Goal: Task Accomplishment & Management: Manage account settings

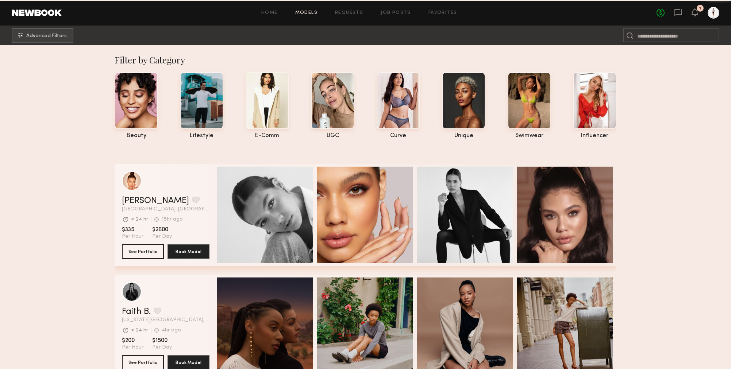
type input "******"
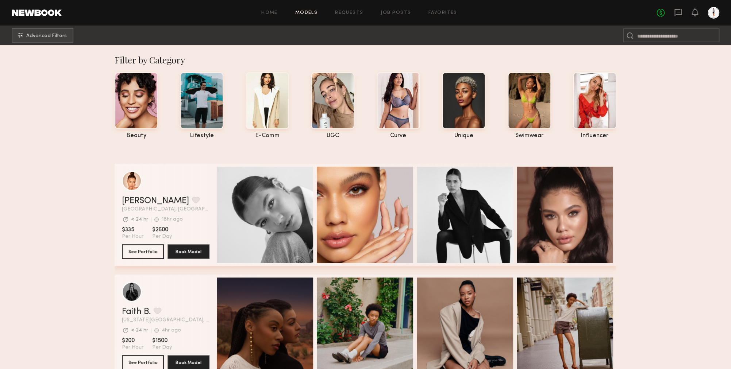
type input "*****"
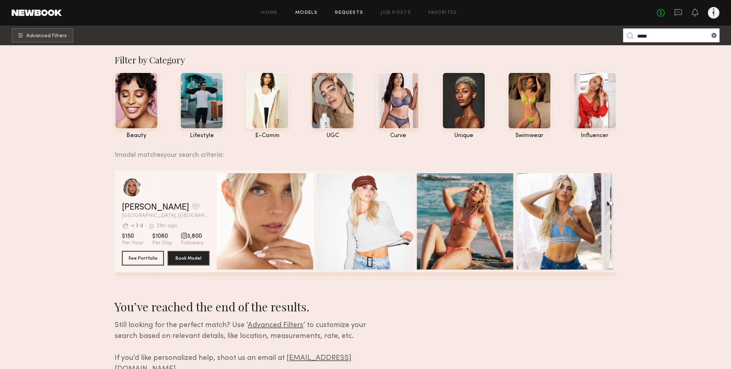
click at [344, 14] on link "Requests" at bounding box center [349, 13] width 28 height 5
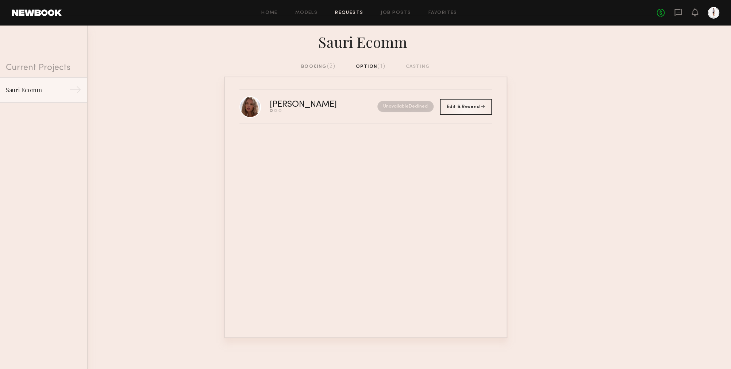
click at [318, 66] on div "booking (2)" at bounding box center [318, 67] width 34 height 8
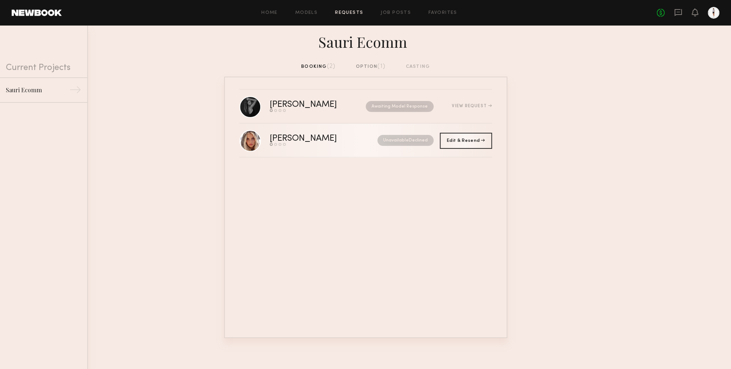
click at [336, 134] on link "[PERSON_NAME] Send request Model response Review hours worked Pay model Unavail…" at bounding box center [365, 141] width 253 height 34
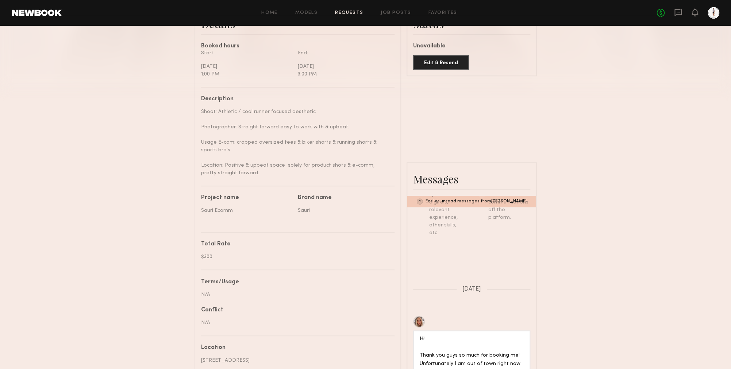
scroll to position [296, 0]
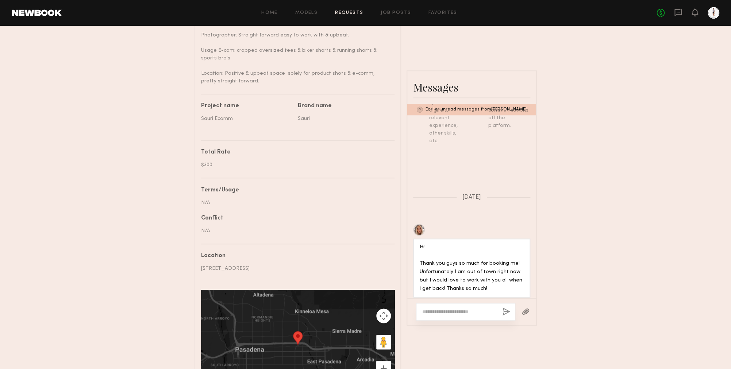
click at [469, 316] on textarea at bounding box center [459, 311] width 74 height 7
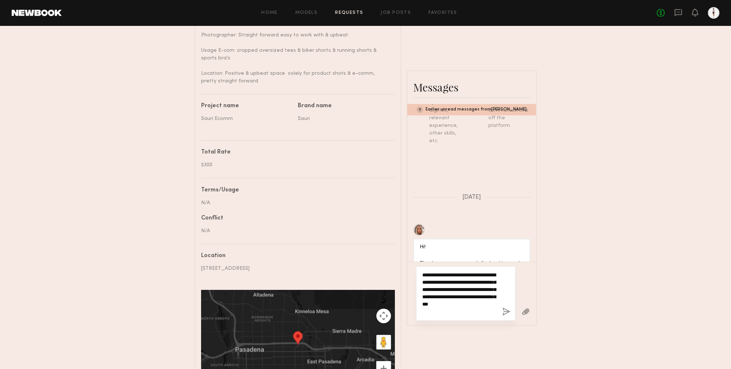
drag, startPoint x: 470, startPoint y: 315, endPoint x: 411, endPoint y: 261, distance: 80.3
click at [422, 272] on textarea "**********" at bounding box center [459, 294] width 74 height 44
click at [453, 277] on textarea "**********" at bounding box center [459, 294] width 74 height 44
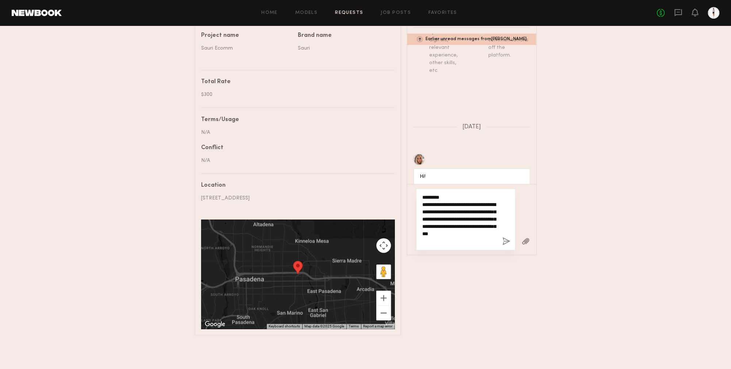
scroll to position [366, 0]
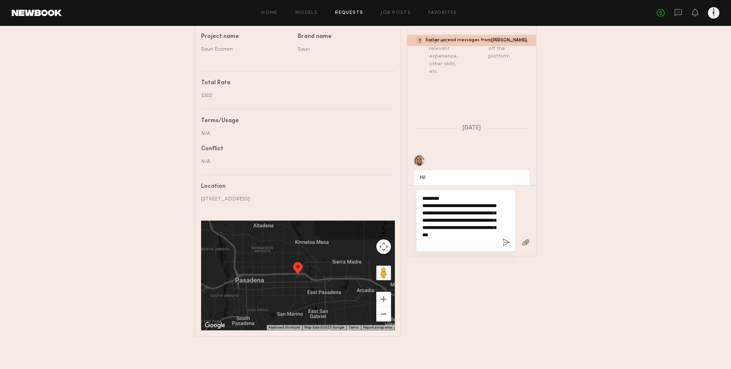
drag, startPoint x: 466, startPoint y: 246, endPoint x: 389, endPoint y: 176, distance: 104.7
click at [422, 195] on textarea "**********" at bounding box center [459, 220] width 74 height 51
type textarea "**********"
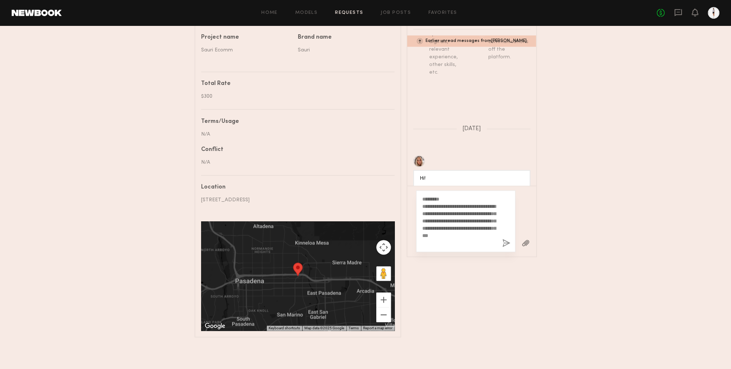
click at [506, 246] on button "button" at bounding box center [506, 243] width 8 height 9
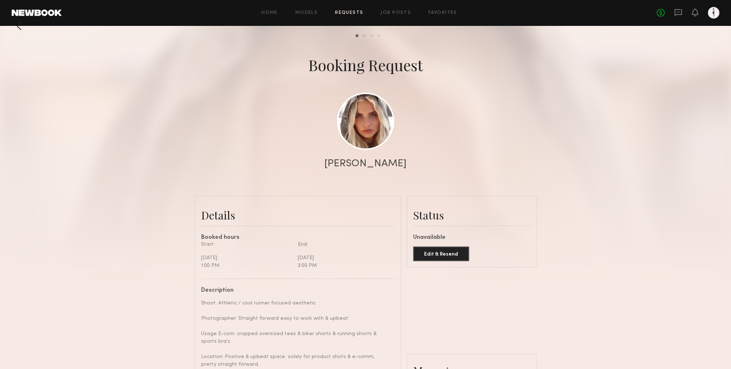
scroll to position [1, 0]
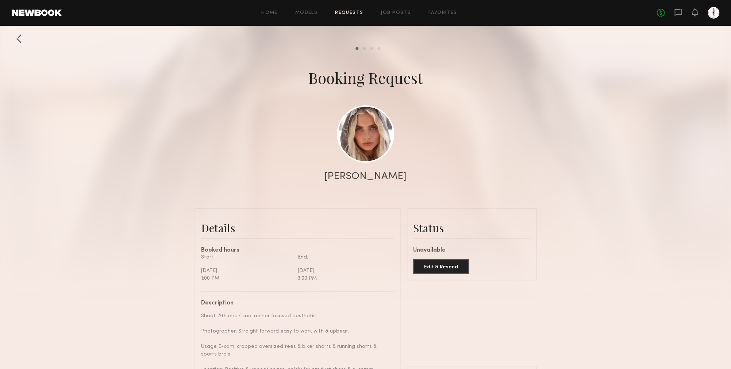
click at [354, 13] on link "Requests" at bounding box center [349, 13] width 28 height 5
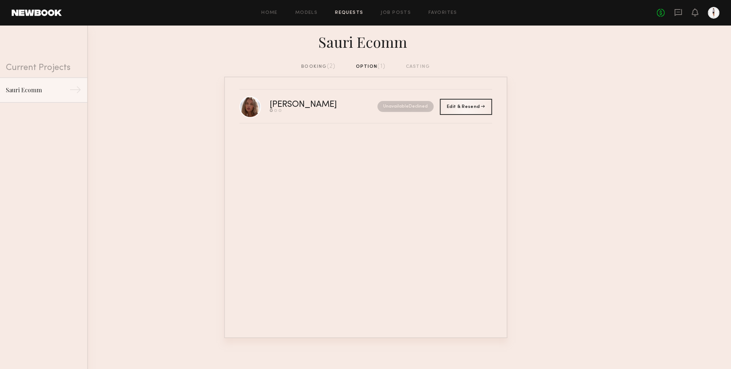
click at [319, 67] on div "booking (2)" at bounding box center [318, 67] width 34 height 8
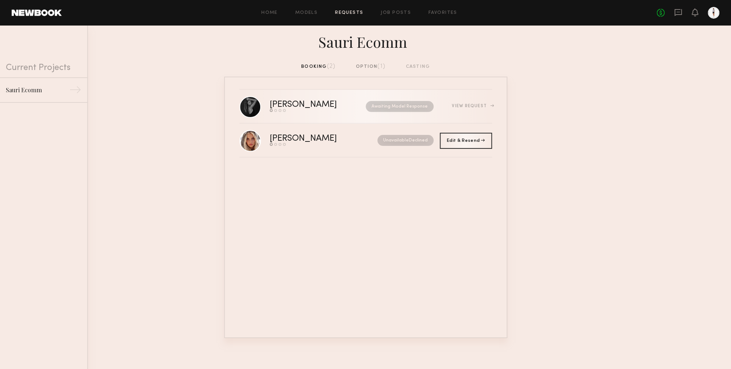
click at [356, 104] on div "Awaiting Model Response" at bounding box center [392, 106] width 83 height 11
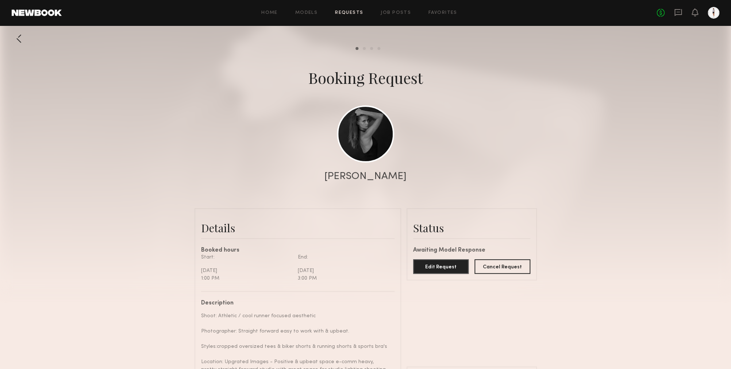
scroll to position [71, 0]
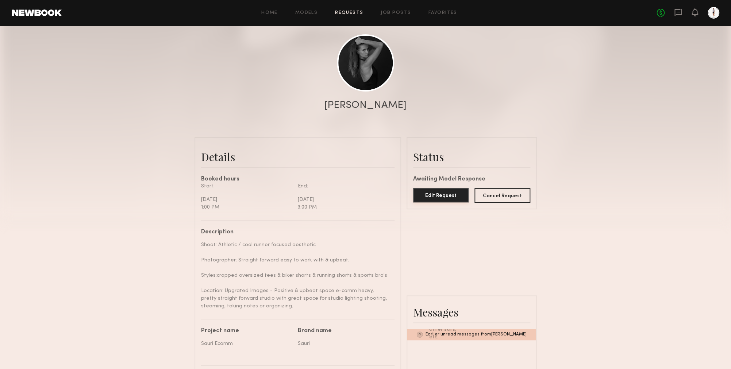
click at [442, 199] on button "Edit Request" at bounding box center [441, 195] width 56 height 15
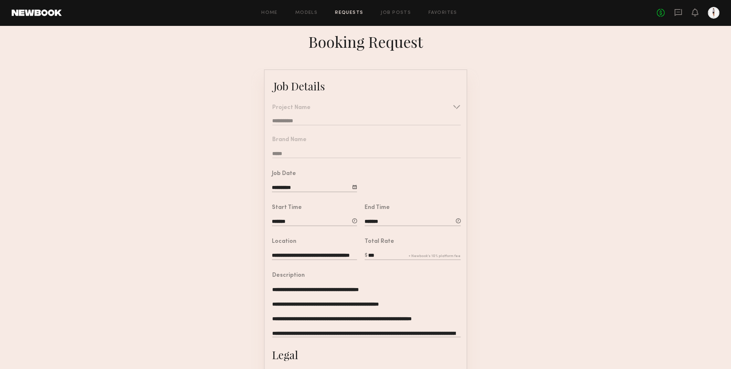
click at [285, 190] on input "**********" at bounding box center [314, 188] width 85 height 8
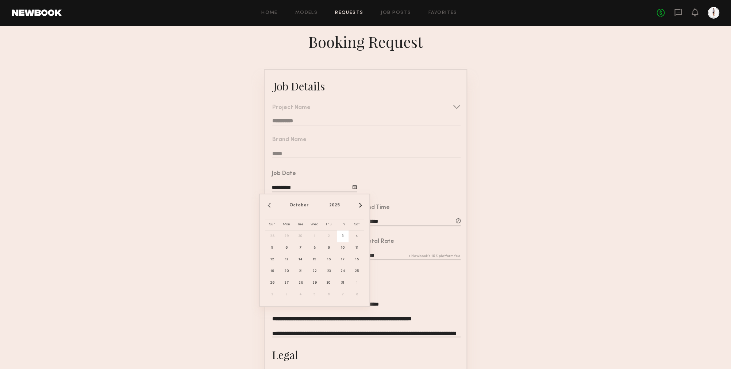
drag, startPoint x: 280, startPoint y: 188, endPoint x: 288, endPoint y: 189, distance: 8.1
click at [286, 189] on input "**********" at bounding box center [314, 188] width 85 height 8
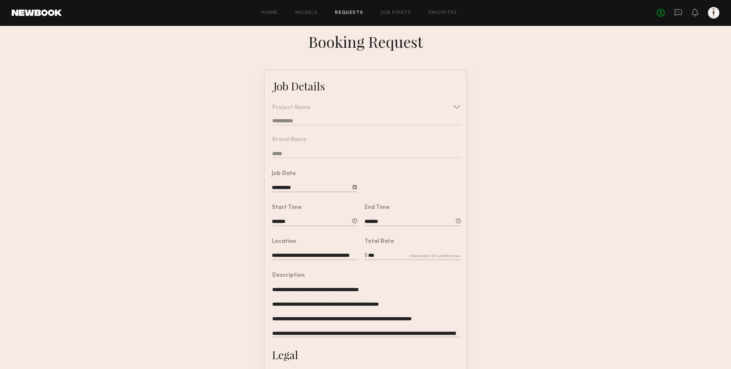
click at [291, 190] on input "**********" at bounding box center [314, 188] width 85 height 8
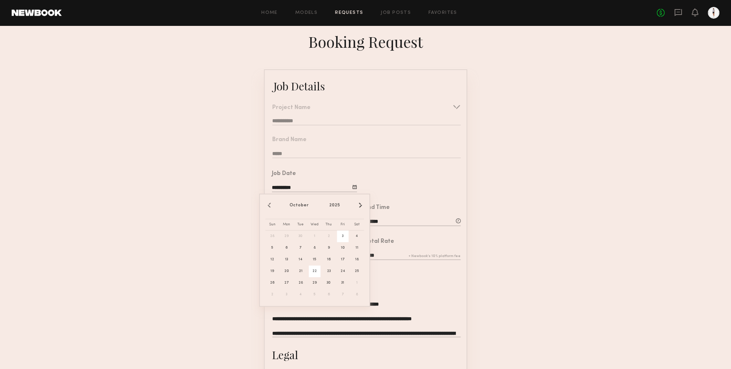
click at [317, 273] on span "22" at bounding box center [315, 272] width 12 height 12
type input "**********"
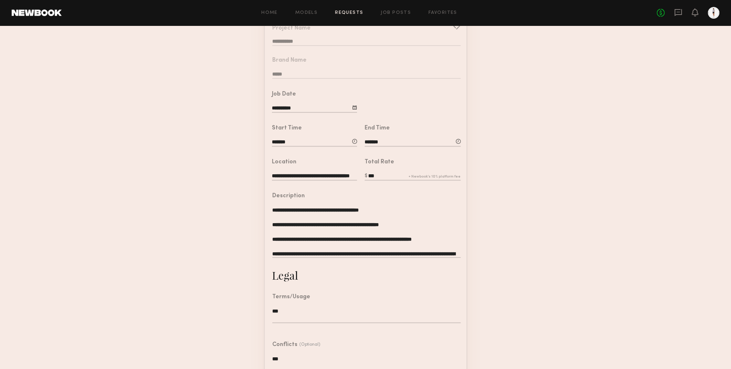
scroll to position [131, 0]
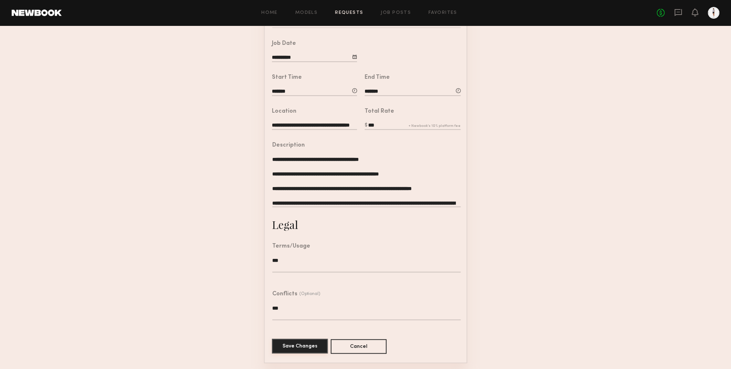
click at [307, 348] on button "Save Changes" at bounding box center [300, 346] width 56 height 15
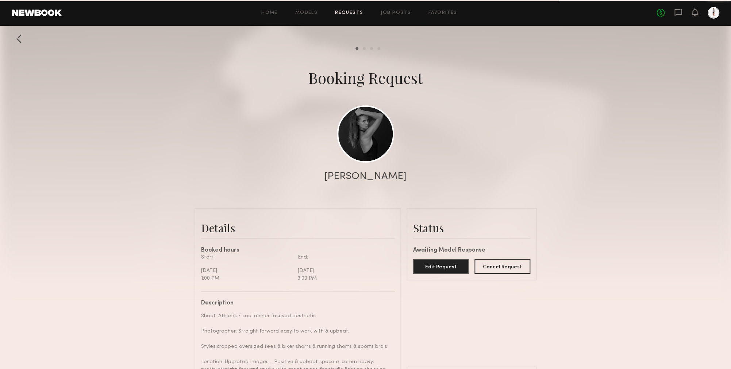
scroll to position [304, 0]
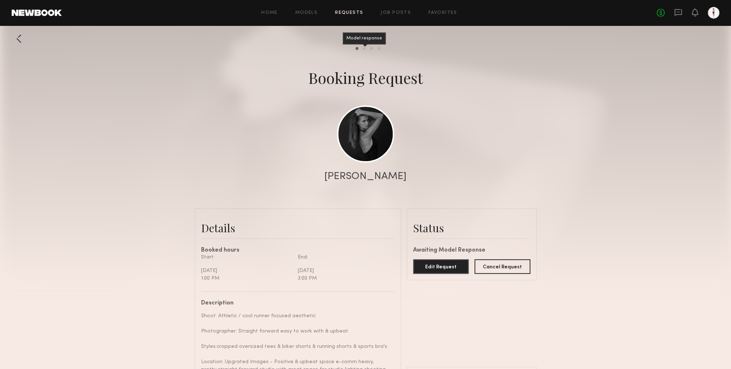
click at [365, 45] on div "Model response" at bounding box center [364, 38] width 43 height 12
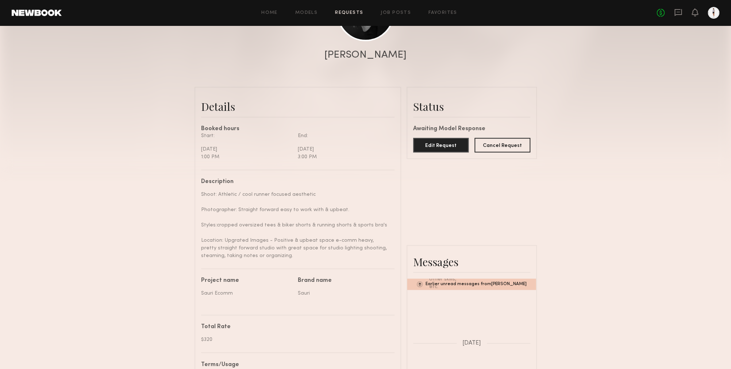
scroll to position [0, 0]
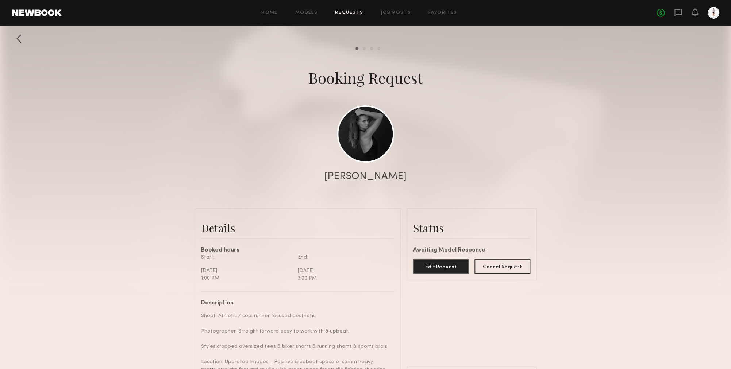
click at [360, 12] on link "Requests" at bounding box center [349, 13] width 28 height 5
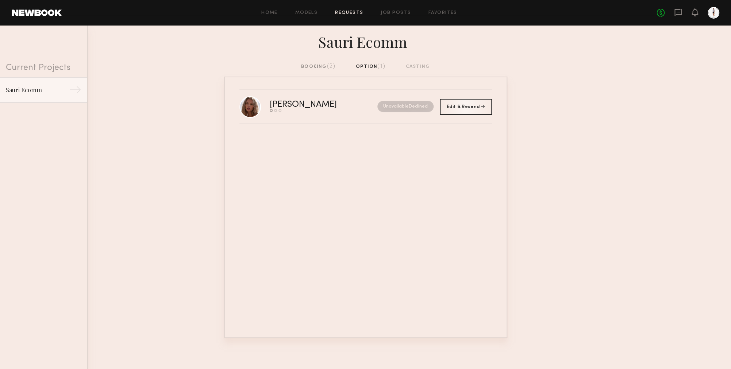
click at [375, 66] on div "booking (2) option (1) casting" at bounding box center [365, 67] width 129 height 8
click at [357, 103] on div "Unavailable Declined" at bounding box center [395, 106] width 77 height 11
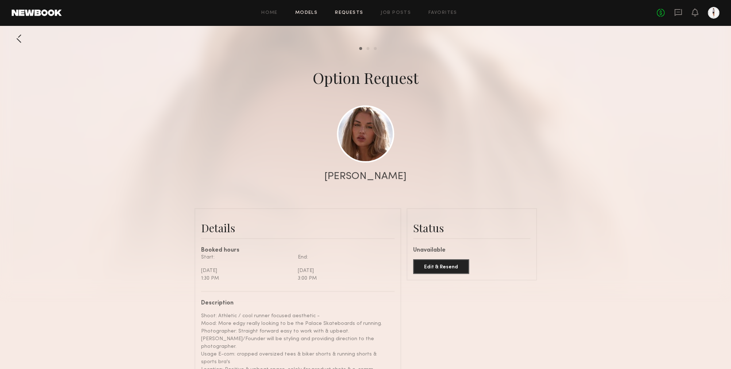
click at [304, 11] on link "Models" at bounding box center [306, 13] width 22 height 5
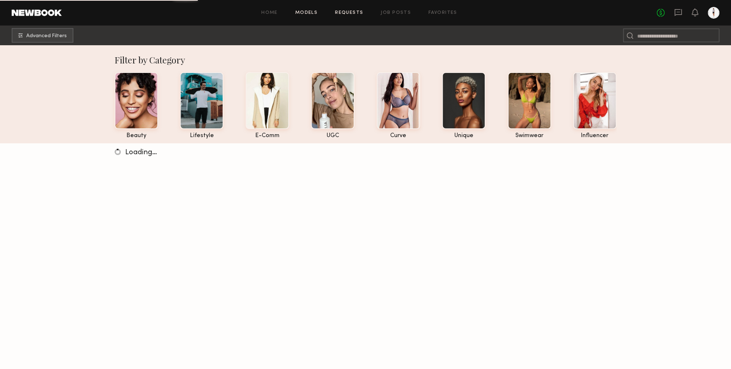
click at [349, 12] on link "Requests" at bounding box center [349, 13] width 28 height 5
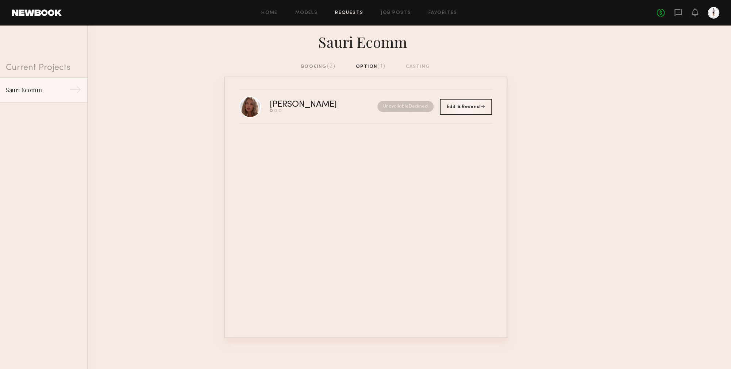
click at [314, 65] on div "booking (2)" at bounding box center [318, 67] width 34 height 8
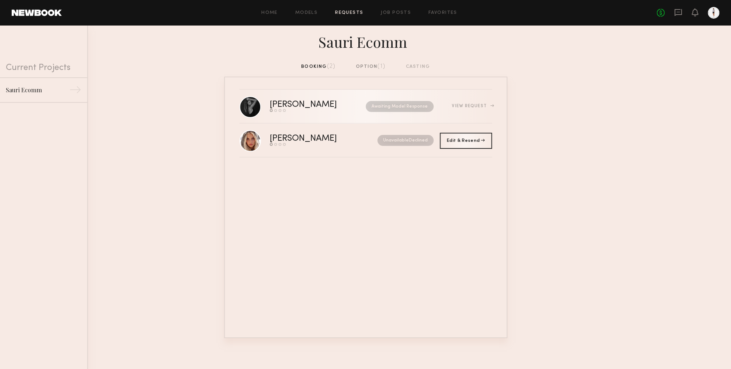
click at [327, 109] on div "[PERSON_NAME]" at bounding box center [311, 105] width 82 height 8
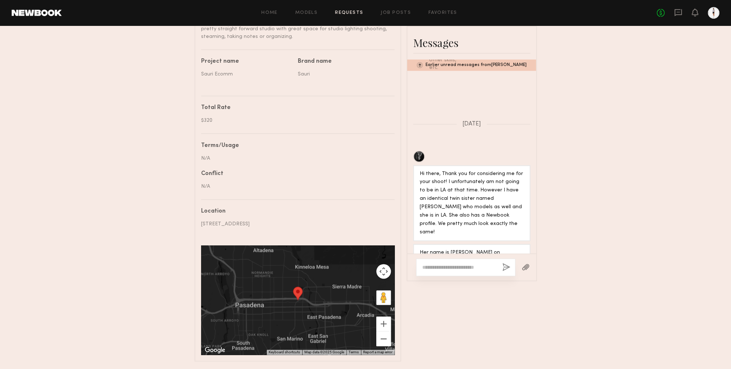
scroll to position [304, 0]
drag, startPoint x: 449, startPoint y: 241, endPoint x: 460, endPoint y: 241, distance: 11.7
click at [460, 249] on div "Her name is [PERSON_NAME] on Newbook" at bounding box center [472, 257] width 104 height 17
copy div "[PERSON_NAME]"
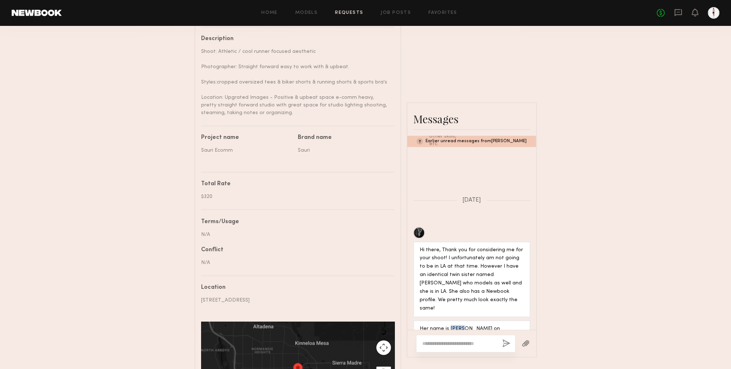
scroll to position [372, 0]
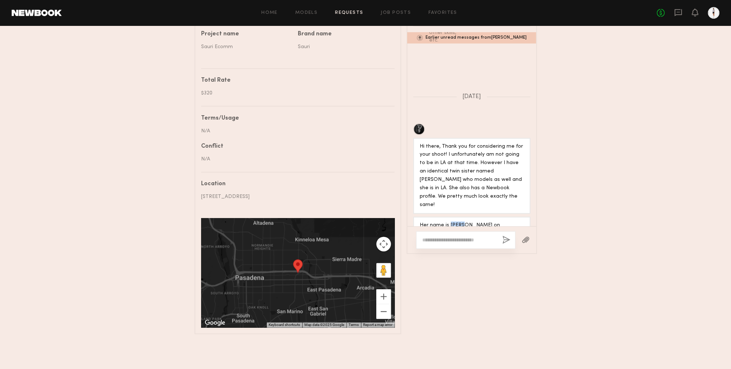
copy div "[PERSON_NAME]"
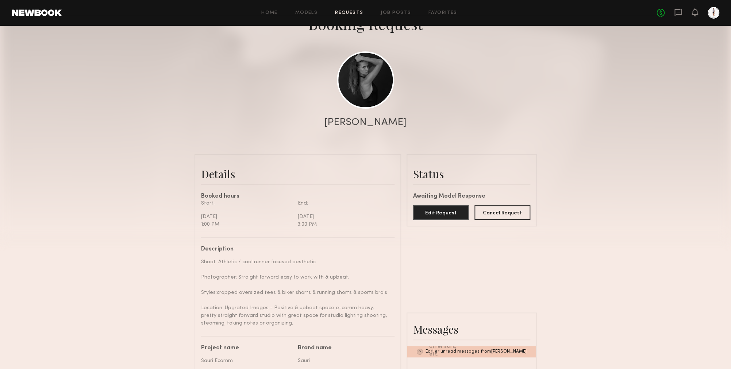
scroll to position [53, 0]
click at [313, 14] on link "Models" at bounding box center [306, 13] width 22 height 5
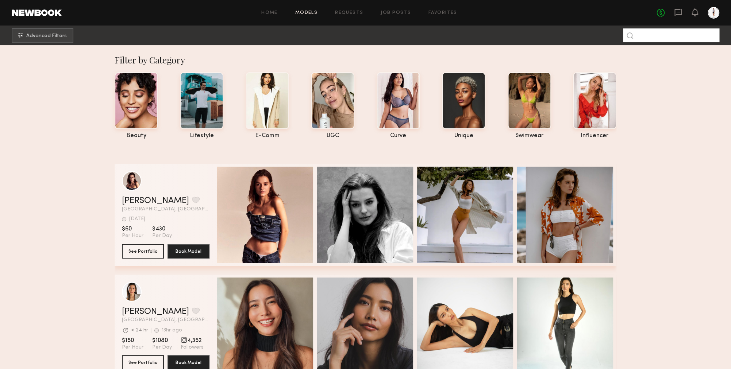
click at [647, 34] on input at bounding box center [671, 35] width 96 height 14
paste input "*****"
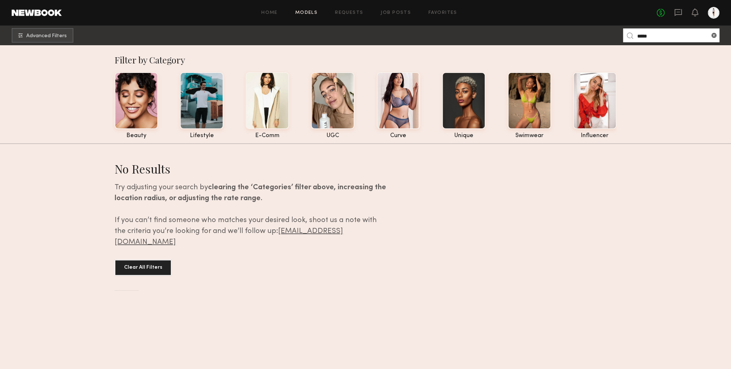
drag, startPoint x: 643, startPoint y: 34, endPoint x: 662, endPoint y: 35, distance: 19.0
click at [662, 35] on input "*****" at bounding box center [671, 35] width 96 height 14
type input "***"
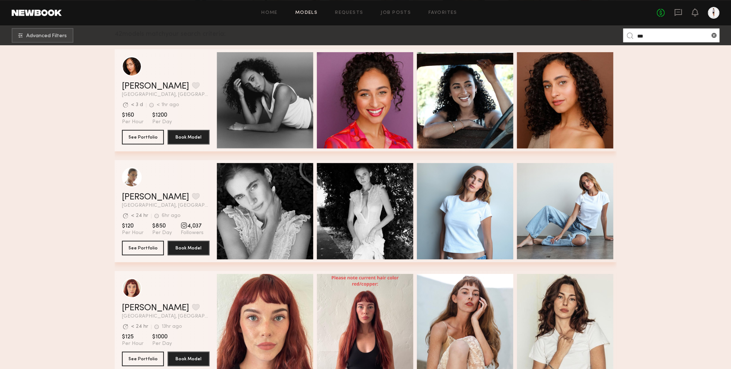
scroll to position [143, 0]
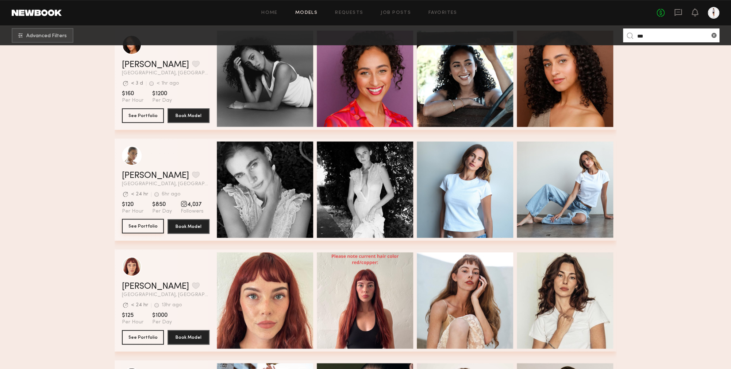
click at [154, 227] on button "See Portfolio" at bounding box center [143, 226] width 42 height 15
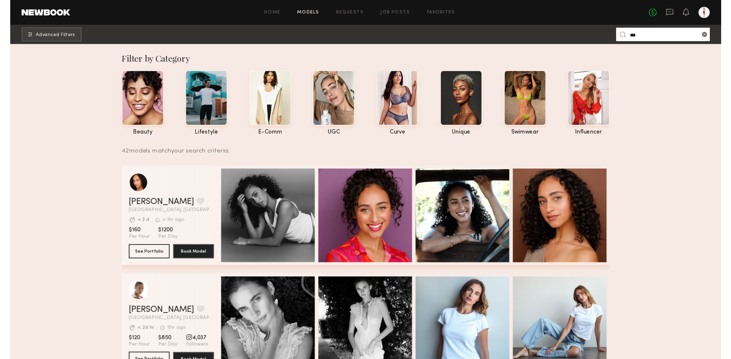
scroll to position [2, 0]
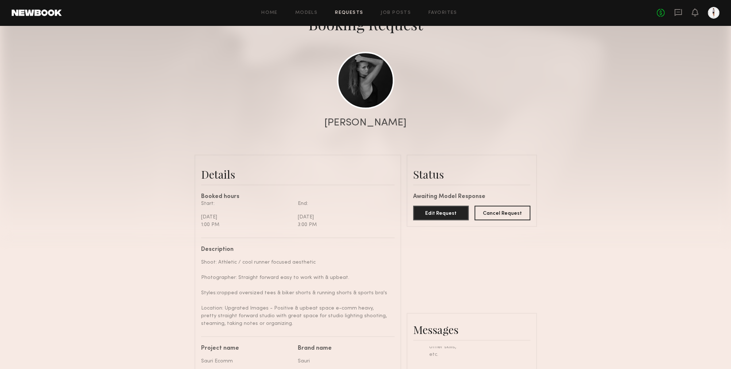
scroll to position [372, 0]
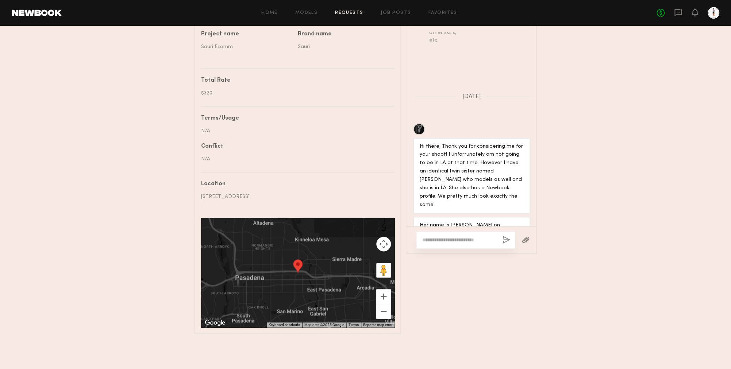
click at [464, 237] on textarea at bounding box center [459, 240] width 74 height 7
click at [428, 230] on textarea "**********" at bounding box center [459, 236] width 74 height 15
click at [474, 239] on textarea "**********" at bounding box center [459, 236] width 74 height 15
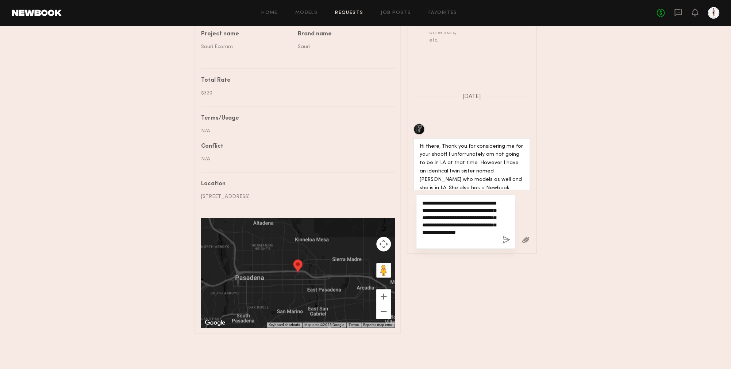
type textarea "**********"
click at [506, 238] on button "button" at bounding box center [506, 240] width 8 height 9
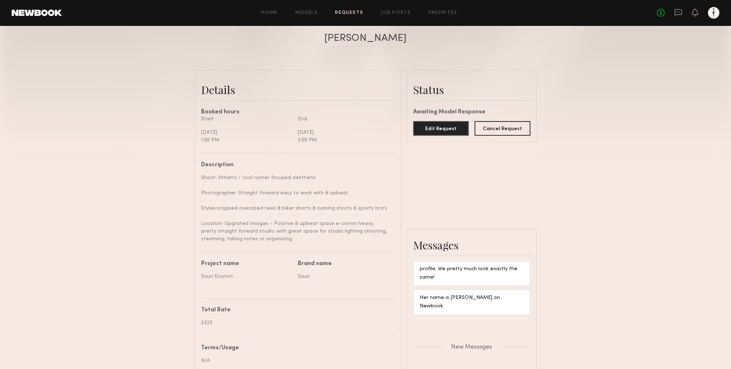
scroll to position [0, 0]
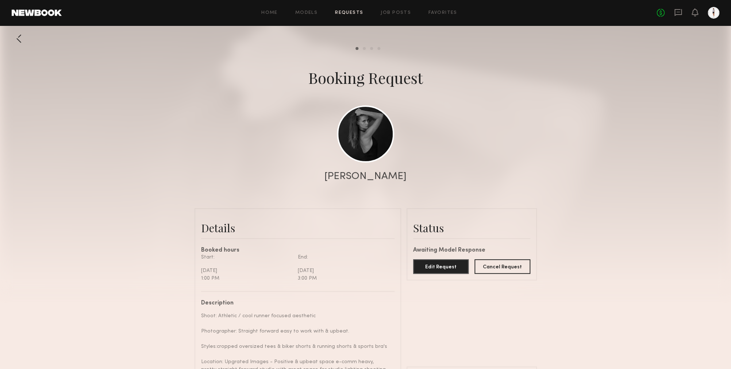
click at [350, 10] on div "Home Models Requests Job Posts Favorites Sign Out No fees up to $5,000" at bounding box center [391, 13] width 658 height 12
click at [348, 11] on link "Requests" at bounding box center [349, 13] width 28 height 5
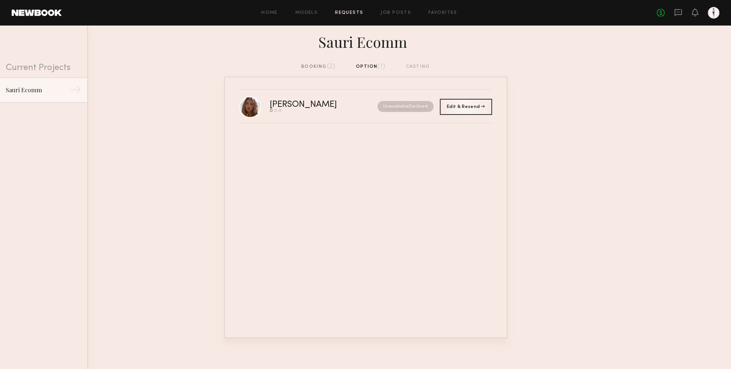
click at [319, 64] on div "booking (2)" at bounding box center [318, 67] width 34 height 8
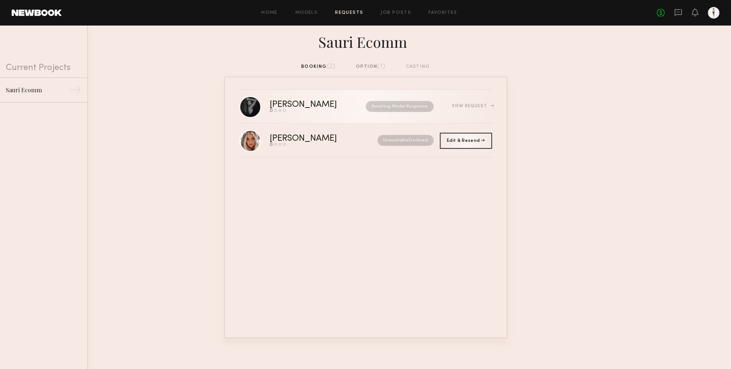
click at [396, 105] on nb-request-status "Awaiting Model Response" at bounding box center [400, 106] width 68 height 11
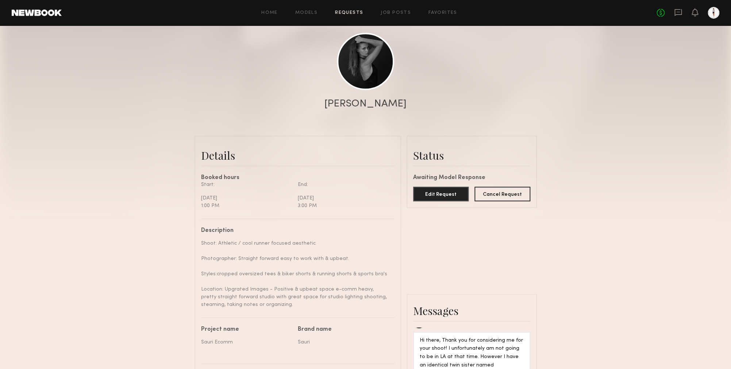
scroll to position [84, 0]
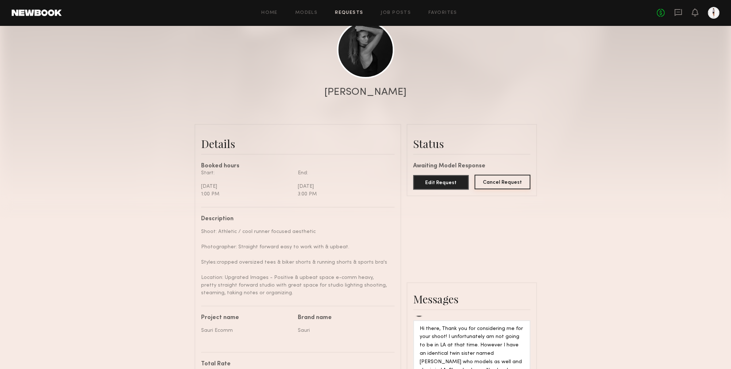
click at [490, 181] on button "Cancel Request" at bounding box center [503, 182] width 56 height 15
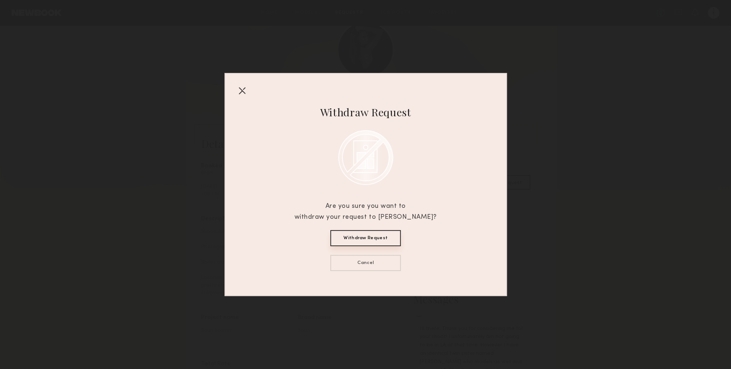
click at [392, 236] on button "Withdraw Request" at bounding box center [365, 238] width 70 height 16
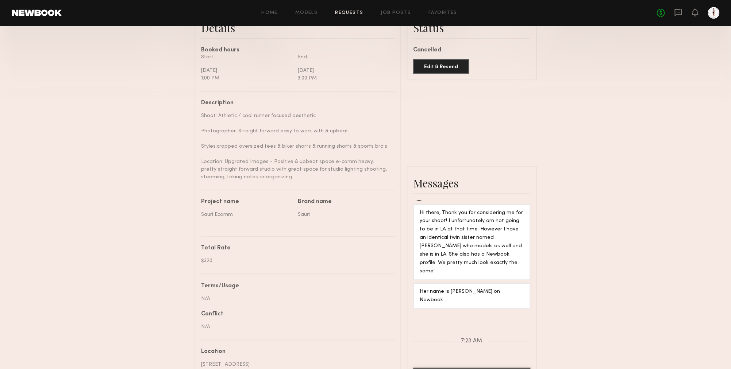
scroll to position [56, 0]
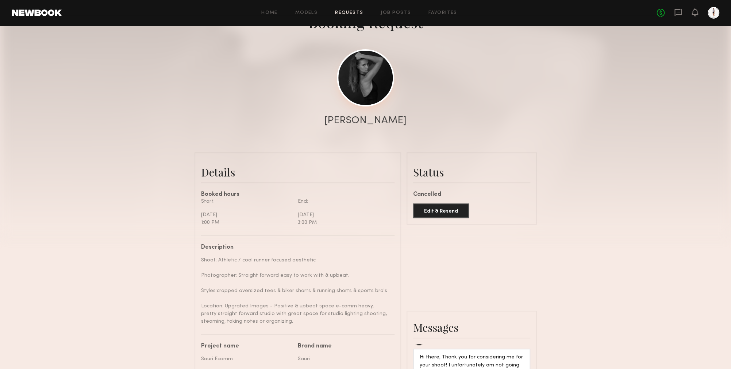
click at [361, 99] on link at bounding box center [365, 77] width 57 height 57
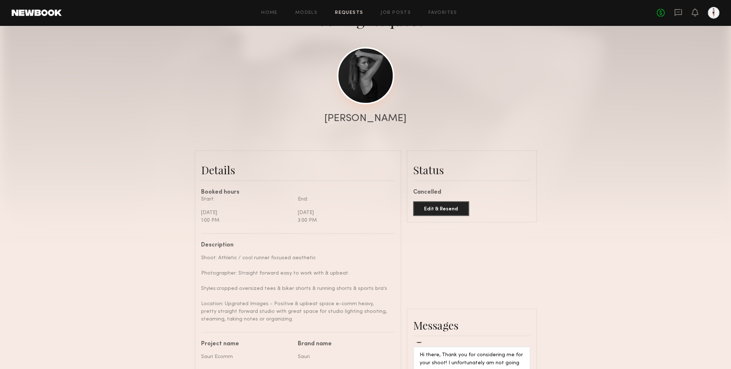
scroll to position [0, 0]
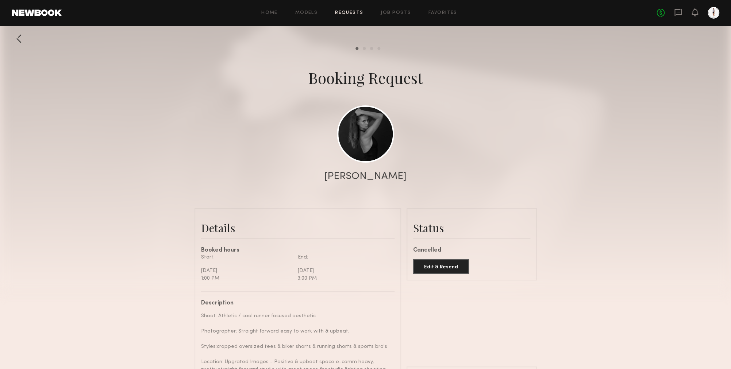
click at [358, 14] on link "Requests" at bounding box center [349, 13] width 28 height 5
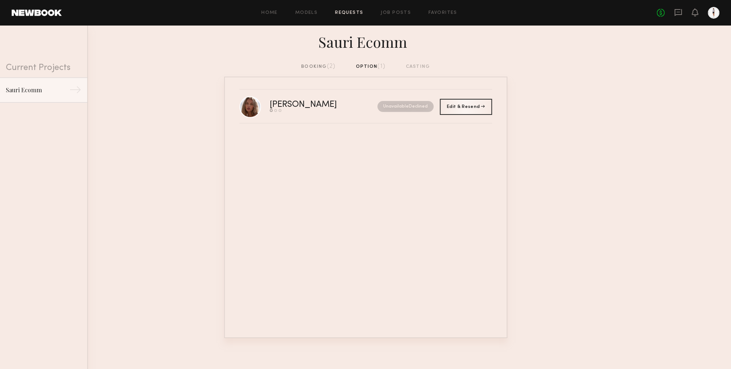
click at [323, 68] on div "booking (2)" at bounding box center [318, 67] width 34 height 8
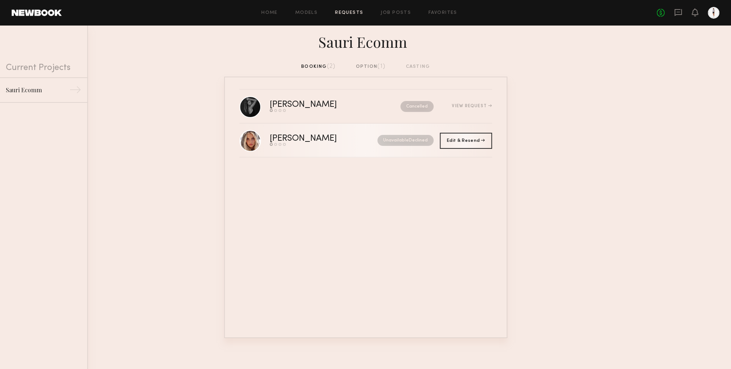
click at [303, 135] on div "[PERSON_NAME]" at bounding box center [314, 139] width 88 height 8
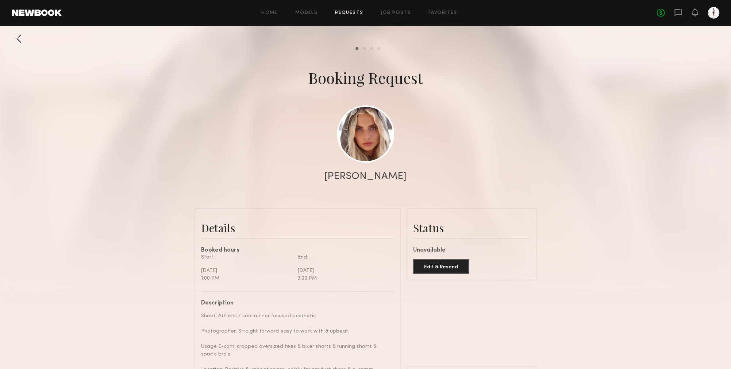
click at [353, 12] on link "Requests" at bounding box center [349, 13] width 28 height 5
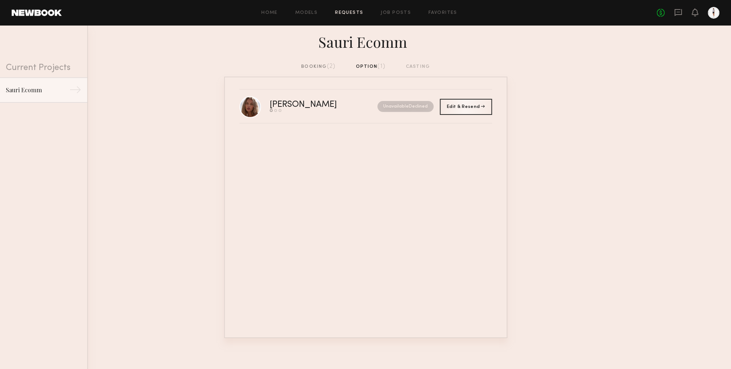
click at [322, 68] on div "booking (2)" at bounding box center [318, 67] width 34 height 8
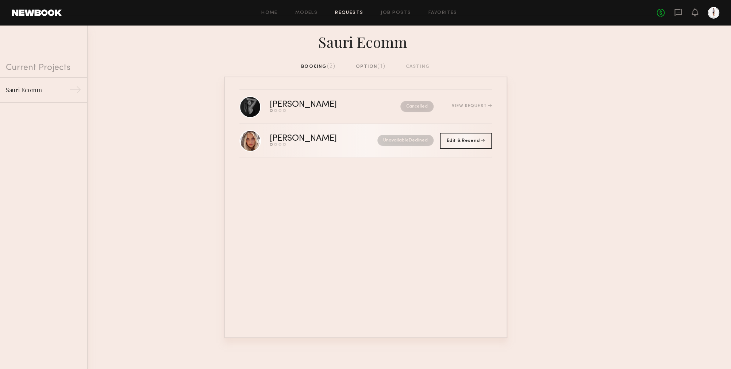
click at [328, 133] on link "[PERSON_NAME] Send request Model response Review hours worked Pay model Unavail…" at bounding box center [365, 141] width 253 height 34
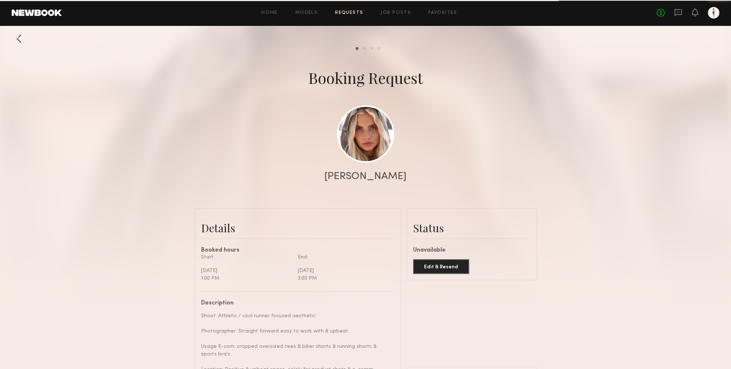
scroll to position [385, 0]
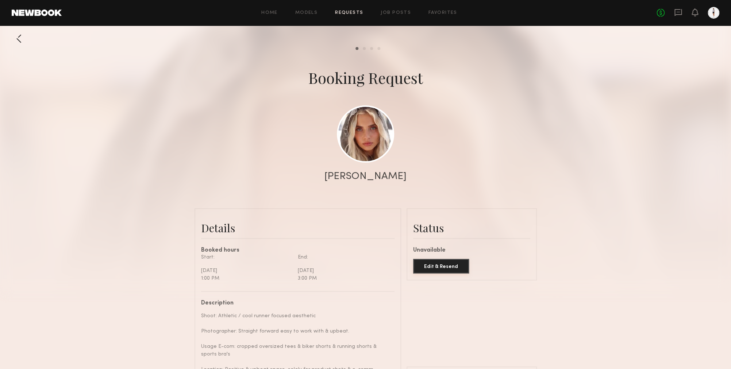
click at [435, 265] on button "Edit & Resend" at bounding box center [441, 266] width 56 height 15
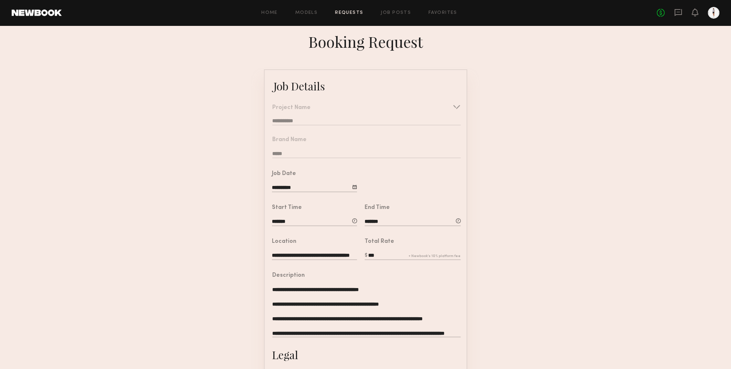
scroll to position [4, 0]
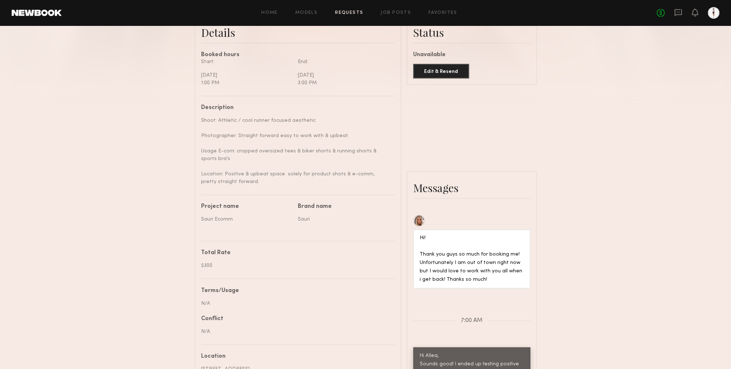
scroll to position [313, 0]
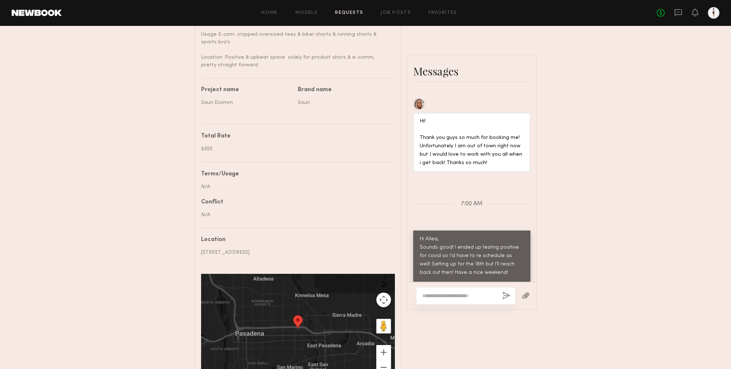
click at [467, 299] on textarea at bounding box center [459, 295] width 74 height 7
drag, startPoint x: 435, startPoint y: 296, endPoint x: 414, endPoint y: 295, distance: 20.8
click at [422, 295] on textarea "***" at bounding box center [459, 295] width 74 height 7
type textarea "*"
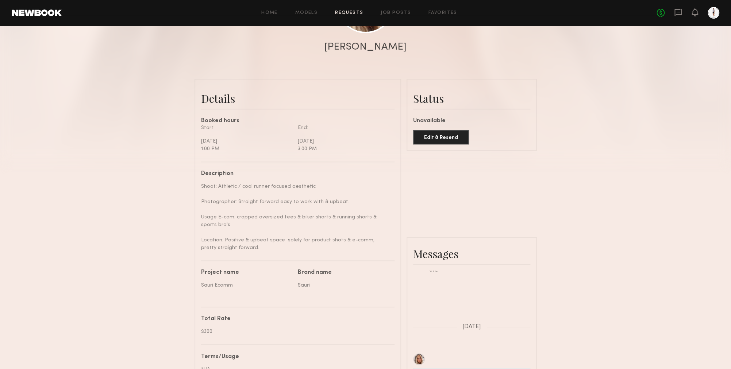
scroll to position [80, 0]
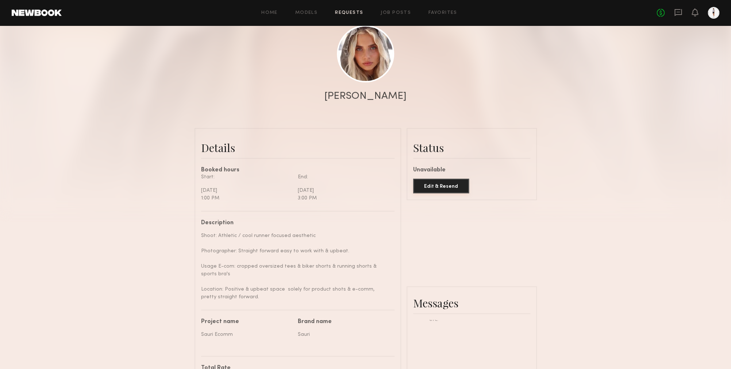
type textarea "**********"
click at [421, 192] on button "Edit & Resend" at bounding box center [441, 186] width 56 height 15
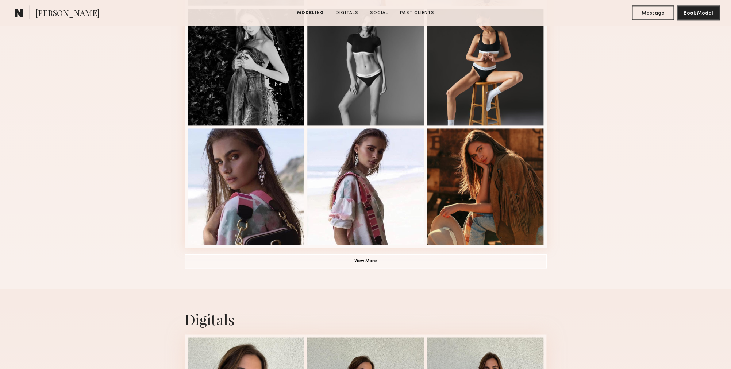
scroll to position [503, 0]
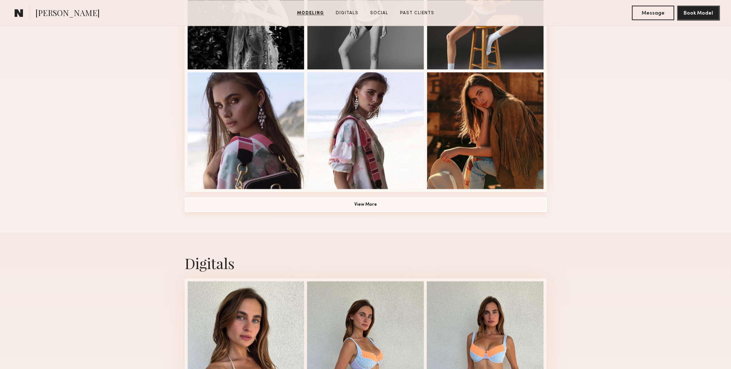
click at [331, 207] on button "View More" at bounding box center [366, 205] width 362 height 15
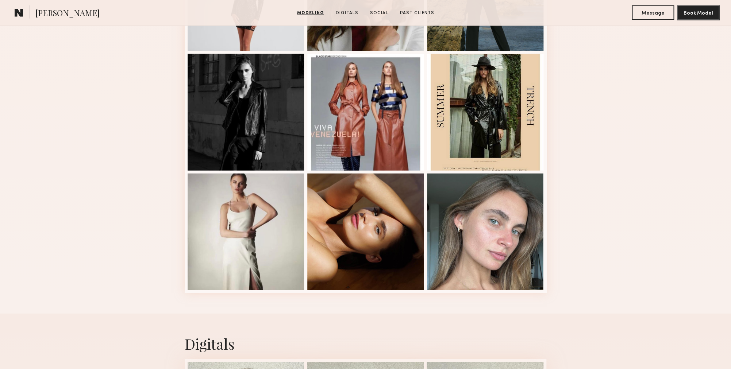
scroll to position [1168, 0]
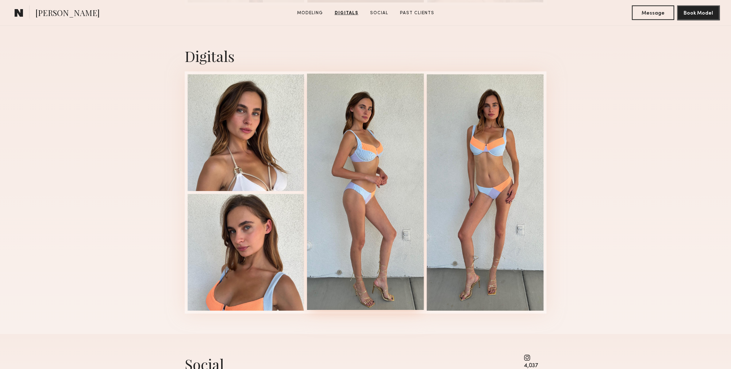
click at [344, 203] on div at bounding box center [365, 192] width 117 height 237
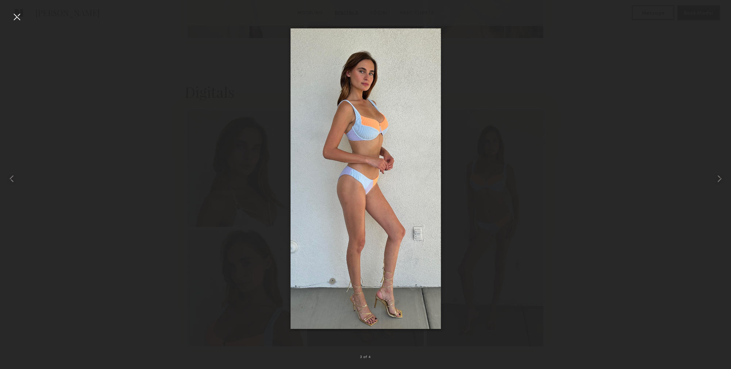
scroll to position [1132, 0]
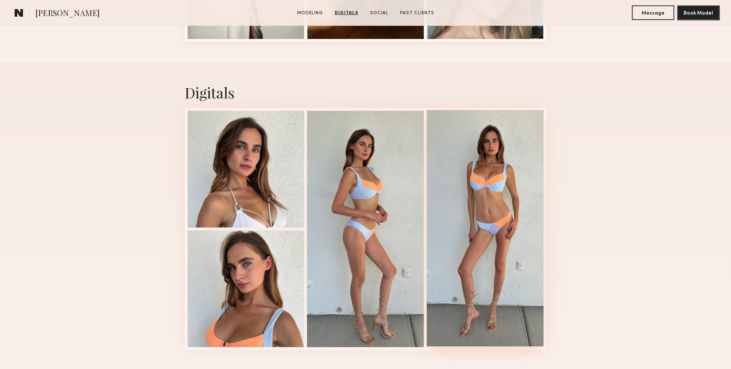
click at [474, 220] on div at bounding box center [485, 228] width 117 height 237
click at [282, 199] on div at bounding box center [246, 168] width 117 height 117
click at [224, 283] on div at bounding box center [246, 288] width 117 height 117
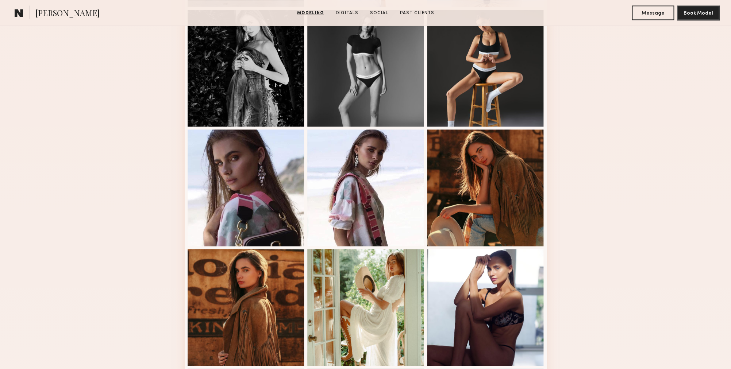
scroll to position [409, 0]
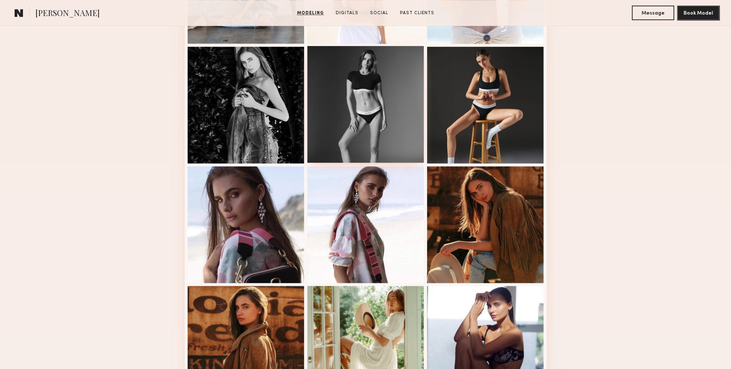
click at [342, 153] on div at bounding box center [365, 104] width 117 height 117
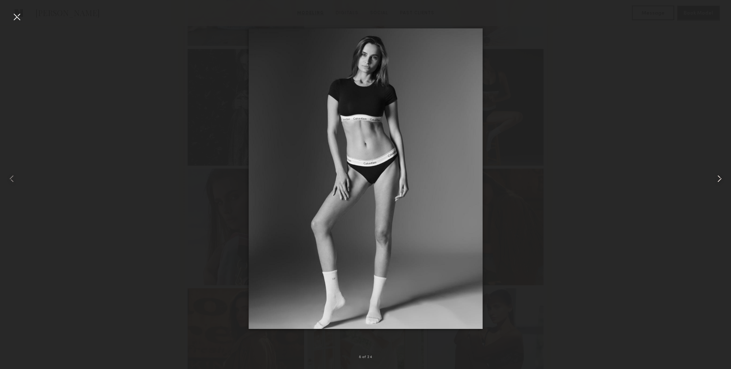
scroll to position [405, 0]
click at [720, 180] on common-icon at bounding box center [720, 179] width 12 height 12
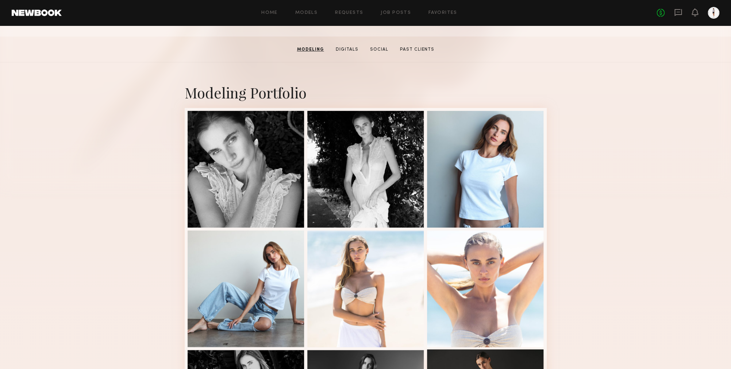
scroll to position [0, 0]
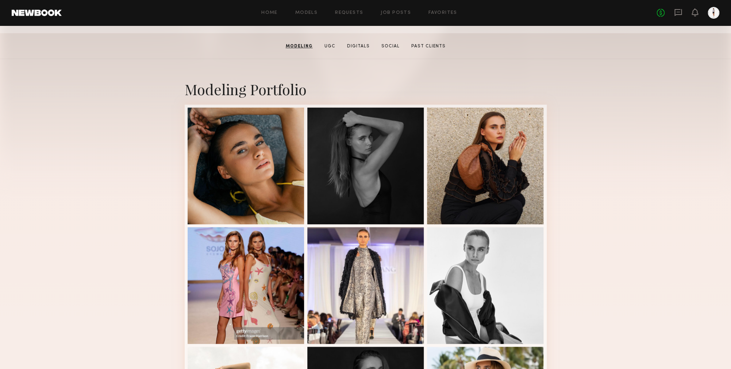
scroll to position [42, 0]
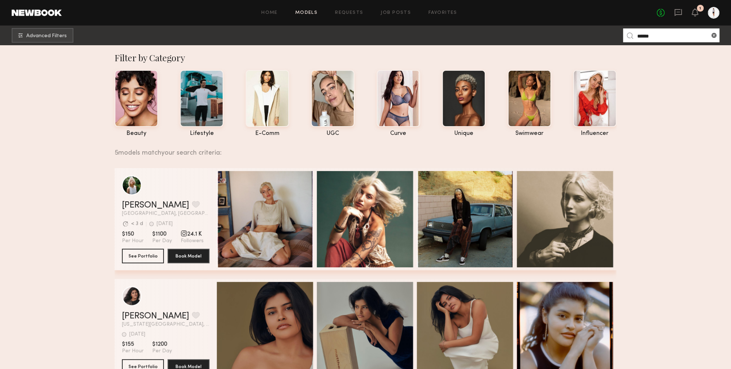
scroll to position [4, 0]
